Goal: Entertainment & Leisure: Consume media (video, audio)

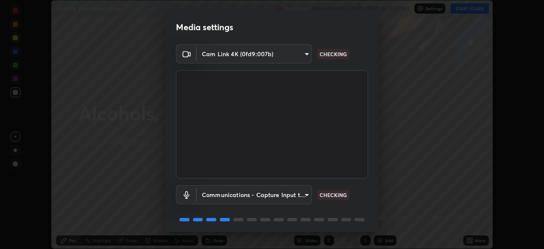
scroll to position [30, 0]
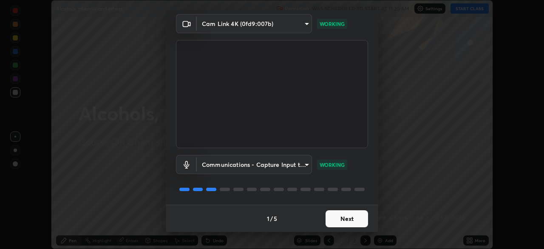
click at [358, 222] on button "Next" at bounding box center [347, 218] width 43 height 17
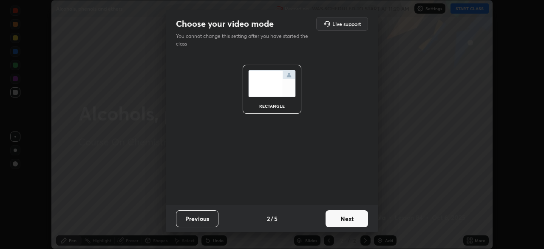
click at [357, 220] on button "Next" at bounding box center [347, 218] width 43 height 17
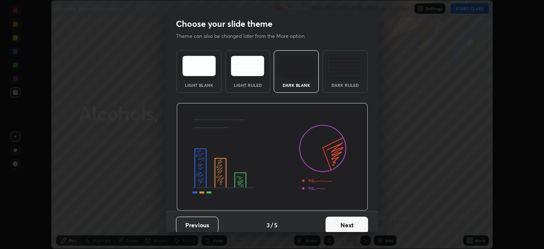
click at [356, 227] on button "Next" at bounding box center [347, 224] width 43 height 17
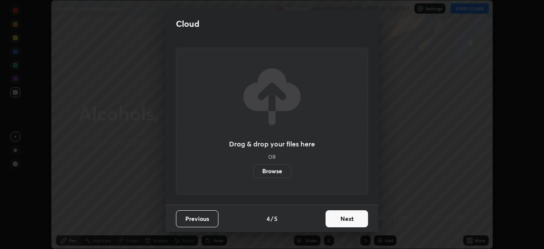
click at [362, 216] on button "Next" at bounding box center [347, 218] width 43 height 17
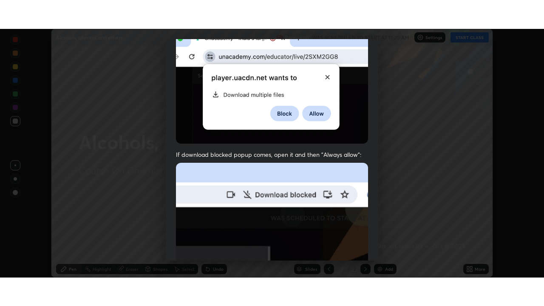
scroll to position [204, 0]
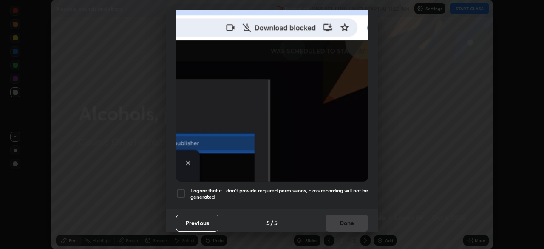
click at [182, 188] on div at bounding box center [181, 193] width 10 height 10
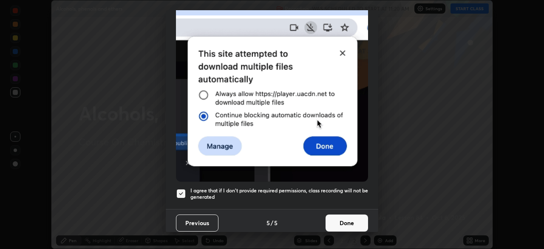
click at [347, 219] on button "Done" at bounding box center [347, 222] width 43 height 17
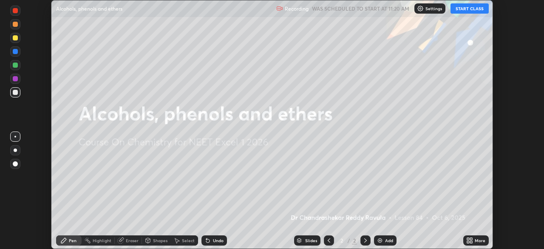
click at [475, 11] on button "START CLASS" at bounding box center [470, 8] width 38 height 10
click at [480, 240] on div "More" at bounding box center [480, 240] width 11 height 4
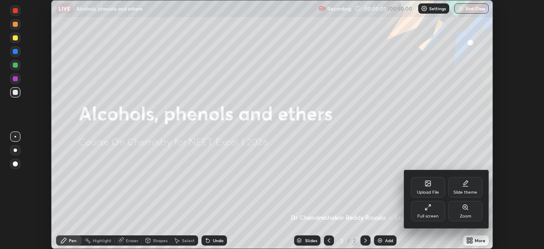
click at [430, 215] on div "Full screen" at bounding box center [428, 216] width 21 height 4
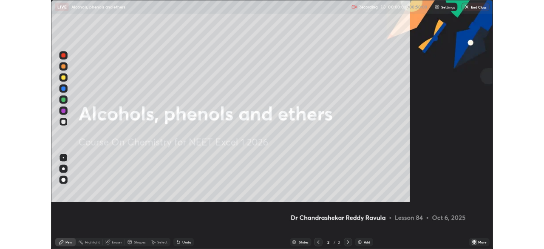
scroll to position [306, 544]
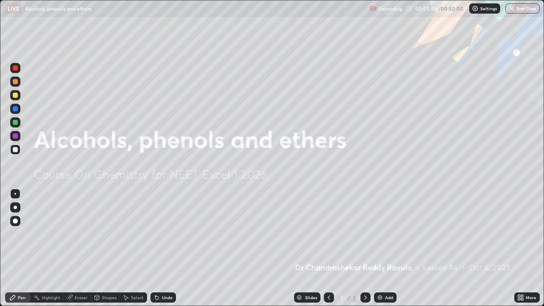
click at [385, 248] on div "Add" at bounding box center [389, 298] width 8 height 4
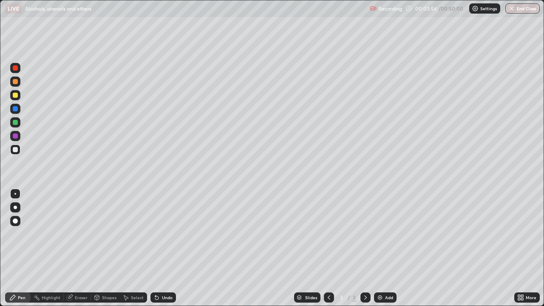
click at [15, 212] on div at bounding box center [15, 207] width 10 height 10
click at [16, 99] on div at bounding box center [15, 95] width 10 height 10
click at [17, 147] on div at bounding box center [15, 150] width 10 height 10
click at [15, 136] on div at bounding box center [15, 136] width 5 height 5
click at [17, 122] on div at bounding box center [15, 122] width 5 height 5
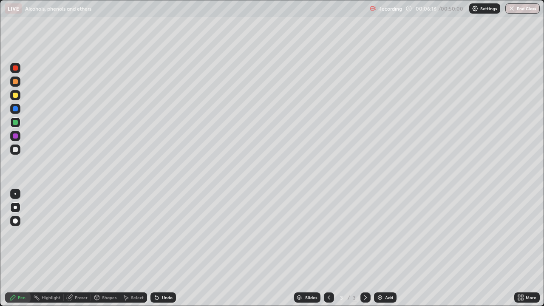
click at [390, 248] on div "Add" at bounding box center [389, 298] width 8 height 4
click at [16, 97] on div at bounding box center [15, 95] width 5 height 5
click at [14, 151] on div at bounding box center [15, 149] width 5 height 5
click at [16, 139] on div at bounding box center [15, 136] width 10 height 10
click at [385, 248] on div "Add" at bounding box center [389, 298] width 8 height 4
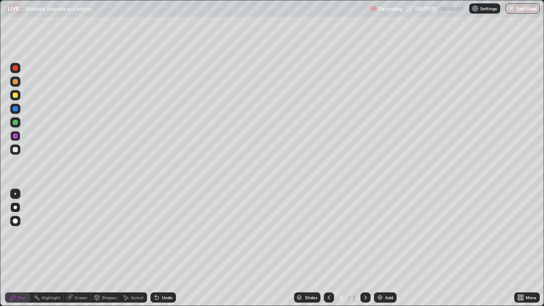
click at [15, 82] on div at bounding box center [15, 81] width 5 height 5
click at [15, 150] on div at bounding box center [15, 149] width 5 height 5
click at [15, 148] on div at bounding box center [15, 149] width 5 height 5
click at [15, 83] on div at bounding box center [15, 81] width 5 height 5
click at [14, 69] on div at bounding box center [15, 67] width 5 height 5
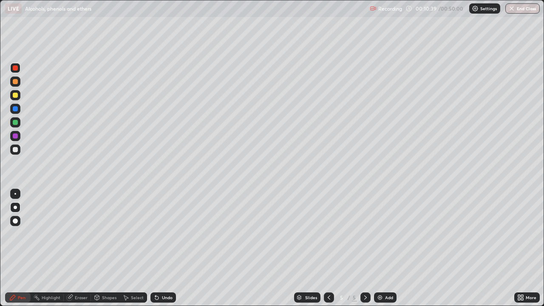
click at [15, 97] on div at bounding box center [15, 95] width 5 height 5
click at [380, 248] on img at bounding box center [380, 297] width 7 height 7
click at [15, 138] on div at bounding box center [15, 136] width 5 height 5
click at [19, 151] on div at bounding box center [15, 150] width 10 height 10
click at [327, 248] on icon at bounding box center [329, 297] width 7 height 7
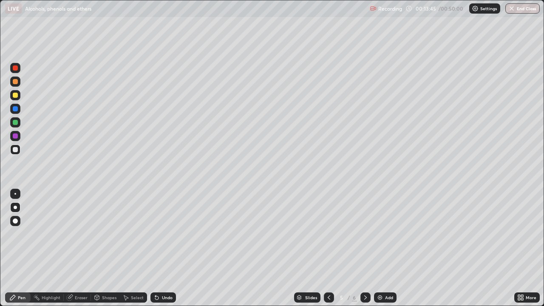
click at [365, 248] on icon at bounding box center [365, 297] width 7 height 7
click at [330, 248] on div at bounding box center [329, 298] width 10 height 10
click at [363, 248] on div at bounding box center [366, 298] width 10 height 10
click at [328, 248] on icon at bounding box center [329, 297] width 7 height 7
click at [364, 248] on icon at bounding box center [365, 297] width 7 height 7
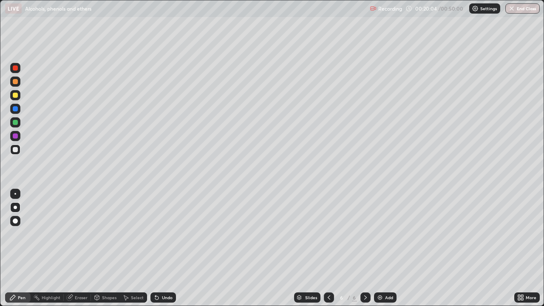
click at [389, 248] on div "Add" at bounding box center [389, 298] width 8 height 4
click at [16, 138] on div at bounding box center [15, 136] width 5 height 5
click at [16, 99] on div at bounding box center [15, 95] width 10 height 10
click at [15, 123] on div at bounding box center [15, 122] width 5 height 5
click at [14, 124] on div at bounding box center [15, 122] width 5 height 5
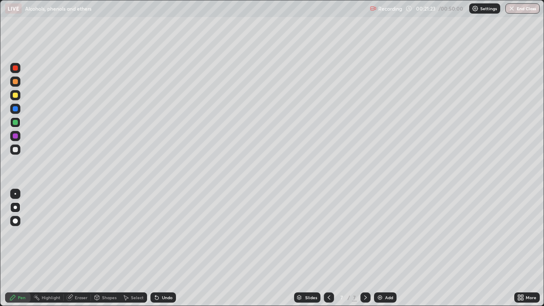
click at [165, 248] on div "Undo" at bounding box center [167, 298] width 11 height 4
click at [162, 248] on div "Undo" at bounding box center [164, 298] width 26 height 10
click at [16, 69] on div at bounding box center [15, 67] width 5 height 5
click at [382, 248] on img at bounding box center [380, 297] width 7 height 7
click at [163, 248] on div "Undo" at bounding box center [167, 298] width 11 height 4
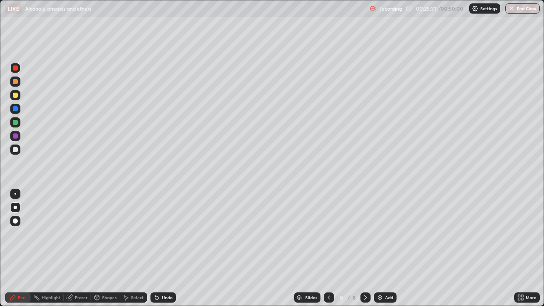
click at [162, 248] on div "Undo" at bounding box center [167, 298] width 11 height 4
click at [163, 248] on div "Undo" at bounding box center [164, 298] width 26 height 10
click at [17, 150] on div at bounding box center [15, 149] width 5 height 5
click at [392, 248] on div "Add" at bounding box center [385, 298] width 23 height 10
click at [332, 248] on div at bounding box center [329, 298] width 10 height 10
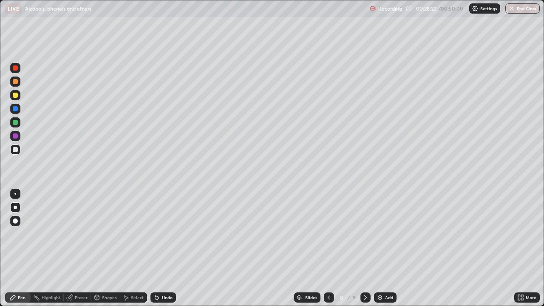
click at [386, 248] on div "Add" at bounding box center [389, 298] width 8 height 4
click at [17, 96] on div at bounding box center [15, 95] width 5 height 5
click at [16, 151] on div at bounding box center [15, 149] width 5 height 5
click at [17, 136] on div at bounding box center [15, 136] width 5 height 5
click at [384, 248] on div "Add" at bounding box center [385, 298] width 23 height 10
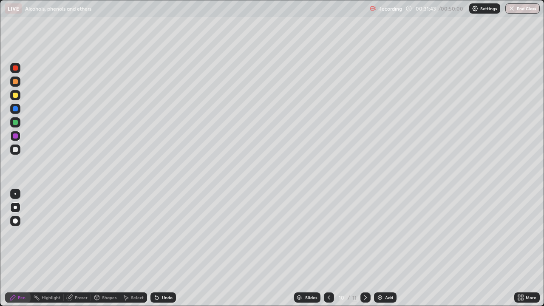
click at [15, 83] on div at bounding box center [15, 81] width 5 height 5
click at [13, 134] on div at bounding box center [15, 136] width 5 height 5
click at [15, 151] on div at bounding box center [15, 149] width 5 height 5
click at [14, 97] on div at bounding box center [15, 95] width 5 height 5
click at [392, 248] on div "Add" at bounding box center [389, 298] width 8 height 4
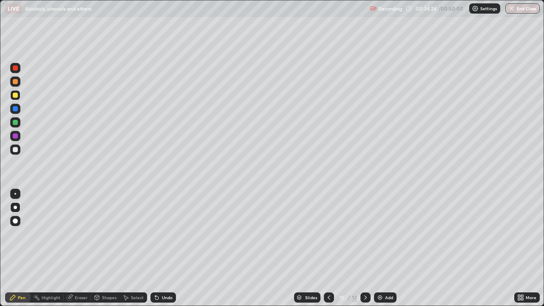
click at [328, 248] on icon at bounding box center [329, 297] width 7 height 7
click at [391, 248] on div "Add" at bounding box center [385, 298] width 23 height 10
click at [16, 136] on div at bounding box center [15, 136] width 5 height 5
click at [14, 122] on div at bounding box center [15, 122] width 5 height 5
click at [15, 82] on div at bounding box center [15, 81] width 5 height 5
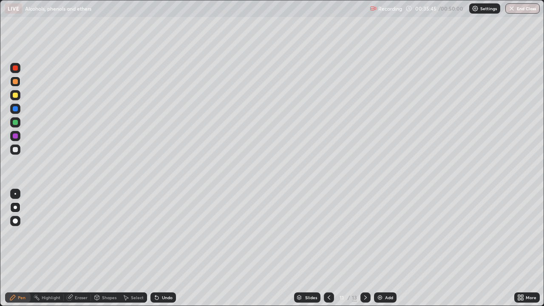
click at [12, 153] on div at bounding box center [15, 150] width 10 height 10
click at [383, 248] on div "Add" at bounding box center [385, 298] width 23 height 10
click at [17, 135] on div at bounding box center [15, 136] width 5 height 5
click at [14, 70] on div at bounding box center [15, 67] width 5 height 5
click at [18, 111] on div at bounding box center [15, 109] width 10 height 10
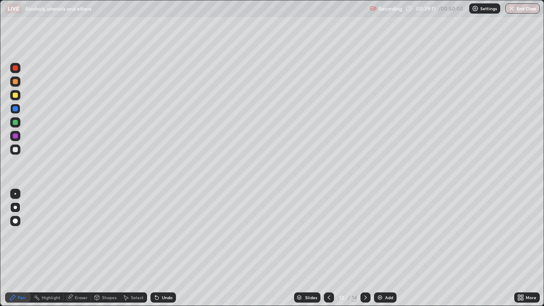
click at [15, 124] on div at bounding box center [15, 122] width 5 height 5
click at [20, 97] on div at bounding box center [15, 95] width 10 height 10
click at [14, 136] on div at bounding box center [15, 136] width 5 height 5
click at [14, 151] on div at bounding box center [15, 149] width 5 height 5
click at [15, 136] on div at bounding box center [15, 136] width 5 height 5
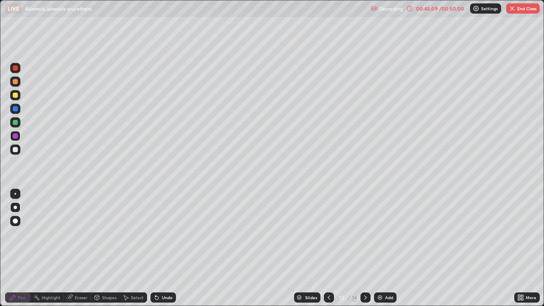
click at [387, 248] on div "Add" at bounding box center [389, 298] width 8 height 4
click at [16, 151] on div at bounding box center [15, 149] width 5 height 5
click at [17, 122] on div at bounding box center [15, 122] width 5 height 5
click at [15, 96] on div at bounding box center [15, 95] width 5 height 5
click at [78, 248] on div "Eraser" at bounding box center [81, 298] width 13 height 4
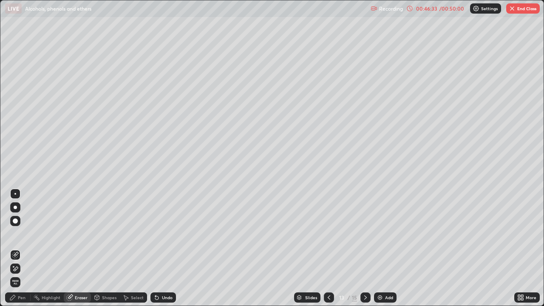
click at [22, 248] on div "Pen" at bounding box center [22, 298] width 8 height 4
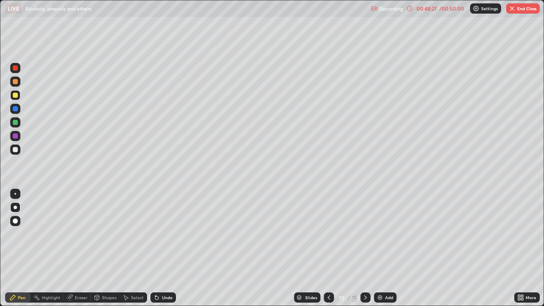
click at [383, 248] on img at bounding box center [380, 297] width 7 height 7
click at [16, 137] on div at bounding box center [15, 136] width 5 height 5
click at [15, 68] on div at bounding box center [15, 67] width 5 height 5
click at [16, 136] on div at bounding box center [15, 136] width 5 height 5
click at [17, 150] on div at bounding box center [15, 149] width 5 height 5
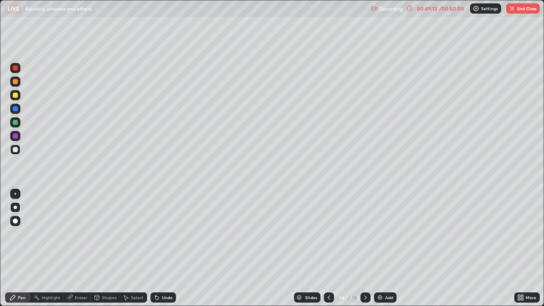
click at [164, 248] on div "Undo" at bounding box center [167, 298] width 11 height 4
click at [167, 248] on div "Undo" at bounding box center [167, 298] width 11 height 4
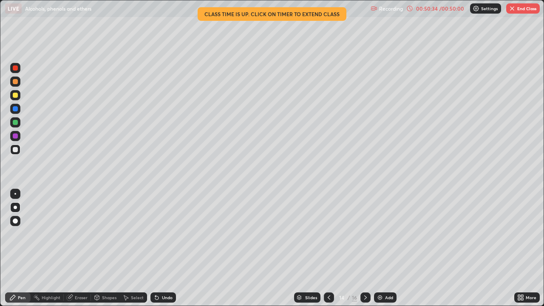
click at [383, 248] on div "Add" at bounding box center [385, 298] width 23 height 10
click at [16, 96] on div at bounding box center [15, 95] width 5 height 5
click at [16, 150] on div at bounding box center [15, 149] width 5 height 5
click at [15, 136] on div at bounding box center [15, 136] width 5 height 5
click at [17, 151] on div at bounding box center [15, 149] width 5 height 5
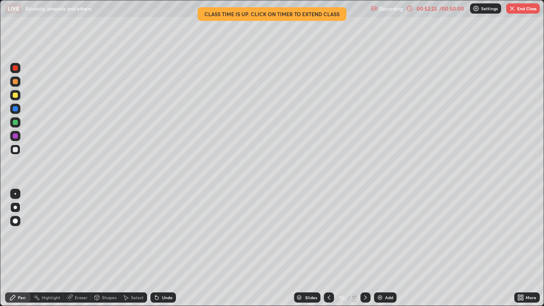
click at [13, 86] on div at bounding box center [15, 82] width 10 height 10
click at [521, 12] on button "End Class" at bounding box center [523, 8] width 34 height 10
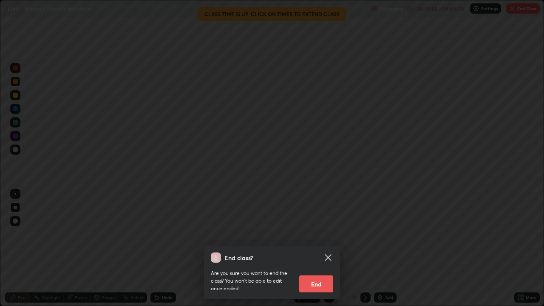
click at [321, 248] on button "End" at bounding box center [316, 284] width 34 height 17
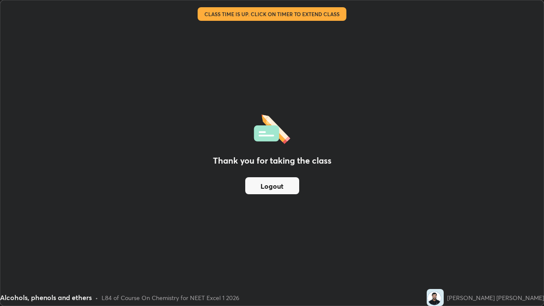
click at [289, 188] on button "Logout" at bounding box center [272, 185] width 54 height 17
click at [292, 190] on button "Logout" at bounding box center [272, 185] width 54 height 17
click at [290, 192] on button "Logout" at bounding box center [272, 185] width 54 height 17
click at [289, 191] on button "Logout" at bounding box center [272, 185] width 54 height 17
click at [287, 193] on button "Logout" at bounding box center [272, 185] width 54 height 17
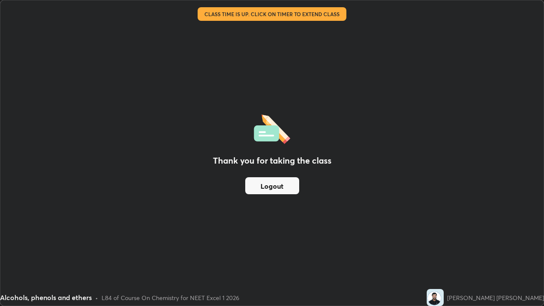
click at [286, 194] on button "Logout" at bounding box center [272, 185] width 54 height 17
click at [286, 193] on button "Logout" at bounding box center [272, 185] width 54 height 17
click at [286, 188] on button "Logout" at bounding box center [272, 185] width 54 height 17
click at [284, 191] on button "Logout" at bounding box center [272, 185] width 54 height 17
click at [285, 189] on button "Logout" at bounding box center [272, 185] width 54 height 17
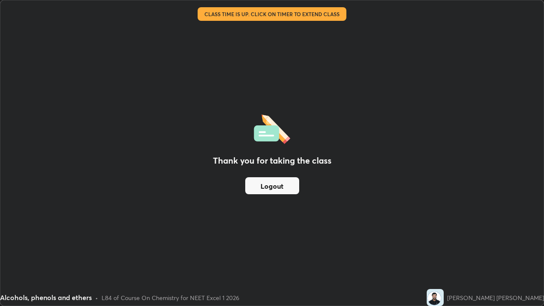
click at [285, 189] on button "Logout" at bounding box center [272, 185] width 54 height 17
click at [284, 186] on button "Logout" at bounding box center [272, 185] width 54 height 17
click at [471, 192] on div "Thank you for taking the class Logout" at bounding box center [271, 152] width 543 height 305
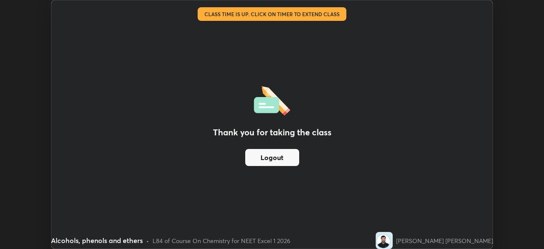
scroll to position [42271, 41976]
